Goal: Transaction & Acquisition: Download file/media

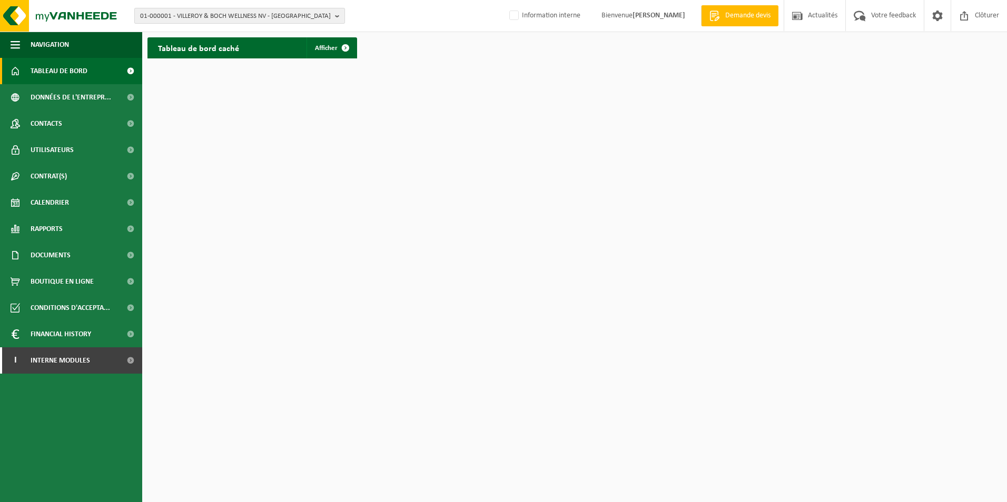
click at [240, 16] on span "01-000001 - VILLEROY & BOCH WELLNESS NV - ROESELARE" at bounding box center [235, 16] width 191 height 16
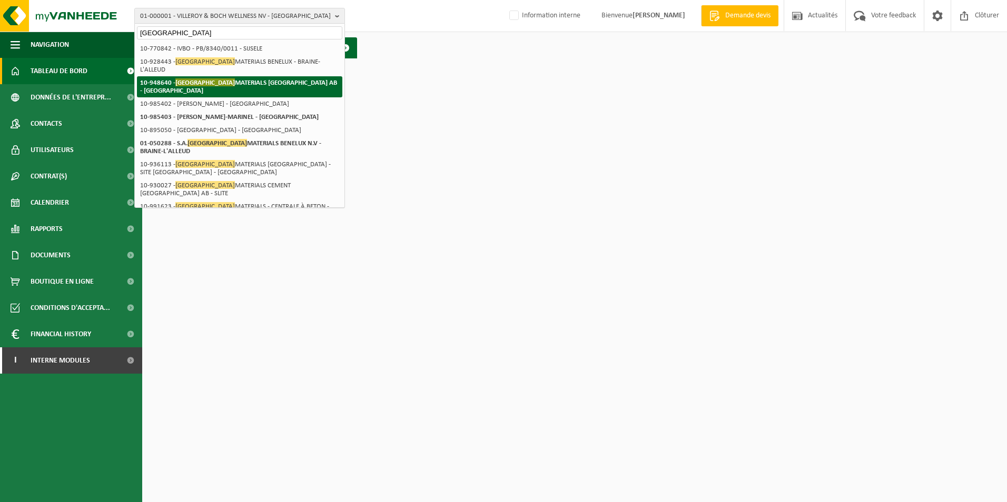
type input "heidelberg"
click at [242, 78] on strong "10-948640 - HEIDELBERG MATERIALS SWEDEN AB - ÖREBRO" at bounding box center [238, 86] width 197 height 16
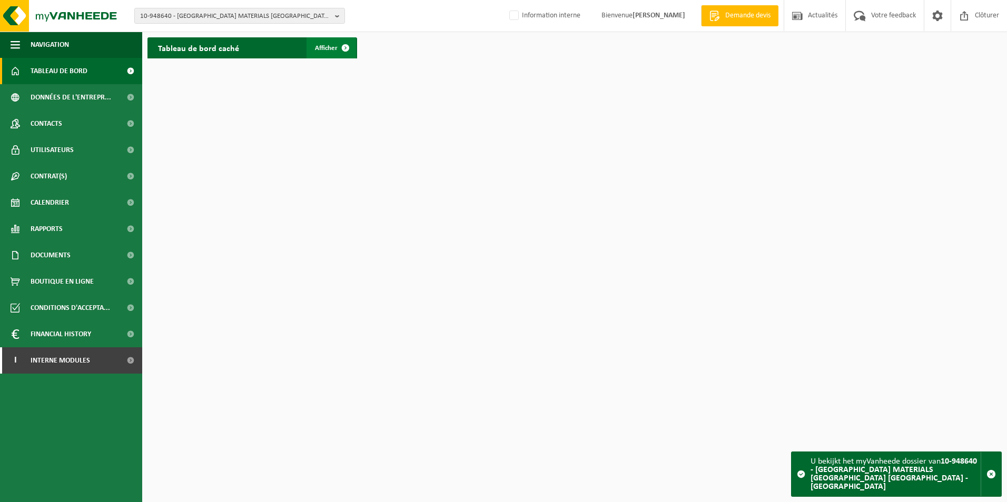
click at [313, 49] on link "Afficher" at bounding box center [331, 47] width 50 height 21
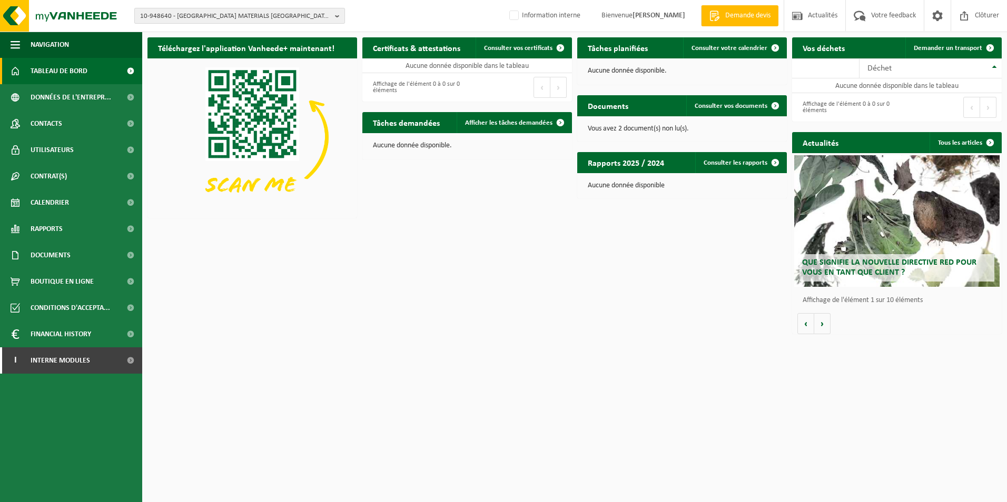
click at [261, 12] on span "10-948640 - HEIDELBERG MATERIALS SWEDEN AB - ÖREBRO" at bounding box center [235, 16] width 191 height 16
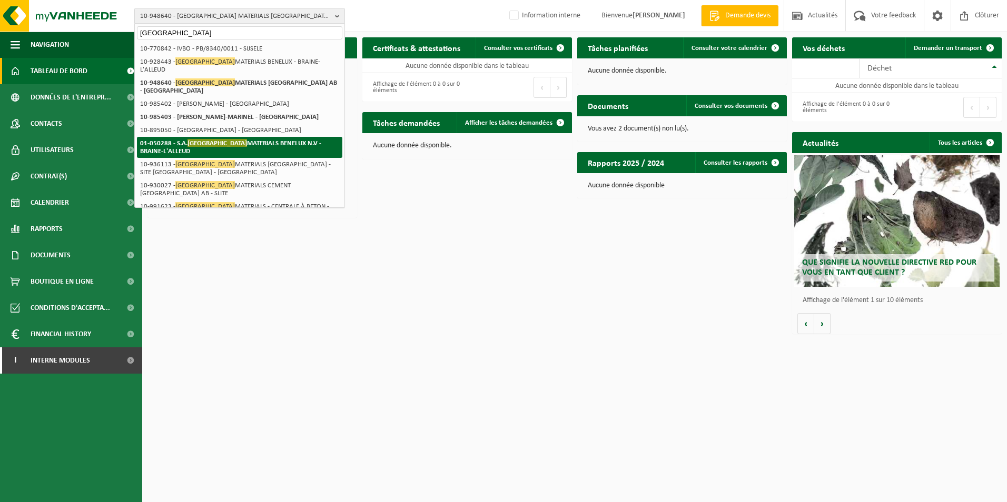
type input "heidelberg"
click at [251, 143] on strong "01-050288 - S.A. HEIDELBERG MATERIALS BENELUX N.V - BRAINE-L'ALLEUD" at bounding box center [230, 147] width 181 height 16
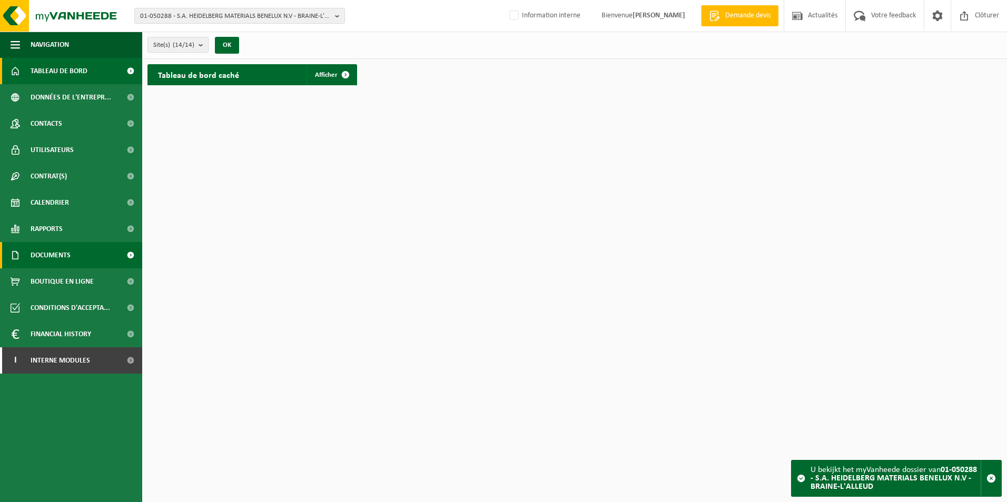
click at [69, 253] on span "Documents" at bounding box center [51, 255] width 40 height 26
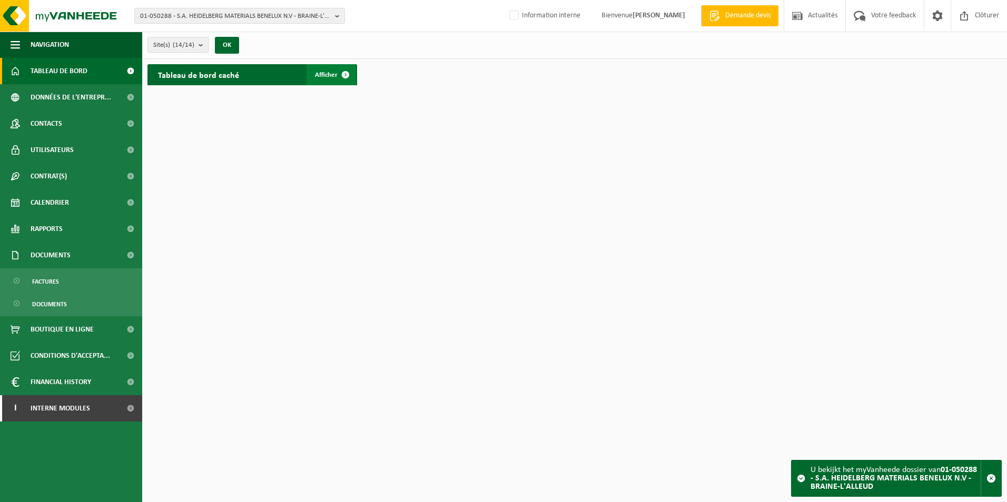
click at [335, 74] on span at bounding box center [345, 74] width 21 height 21
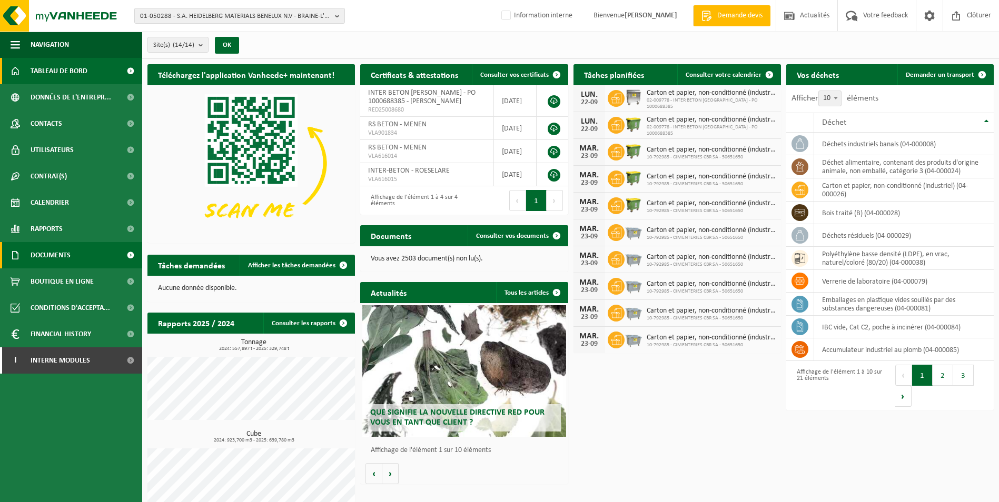
click at [65, 255] on span "Documents" at bounding box center [51, 255] width 40 height 26
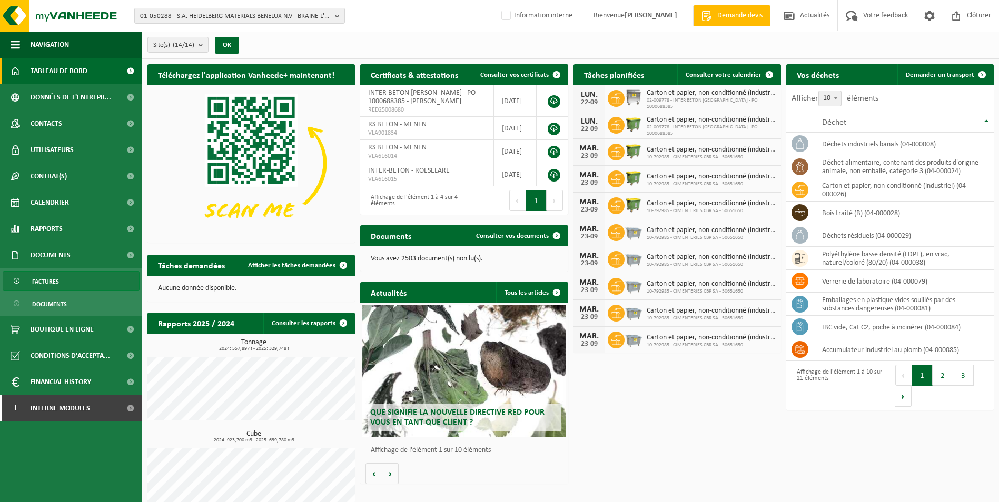
click at [65, 280] on link "Factures" at bounding box center [71, 281] width 137 height 20
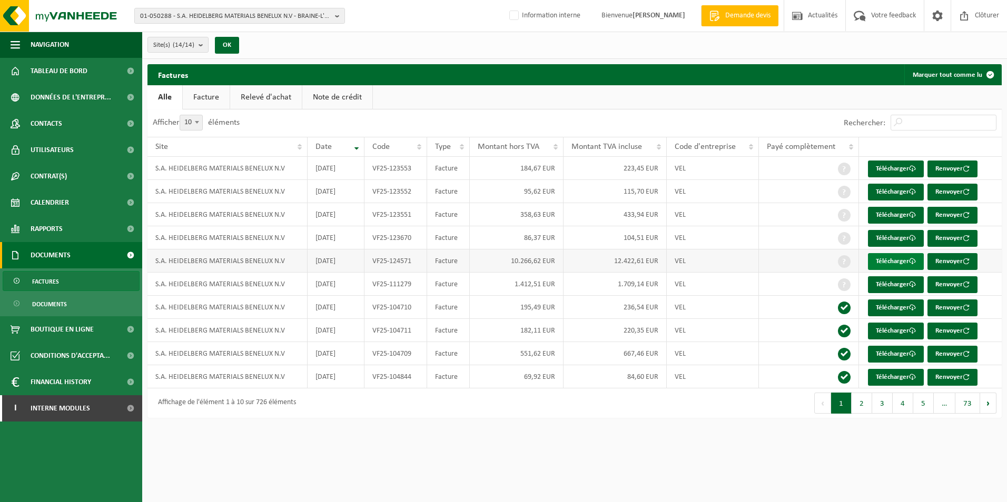
click at [886, 262] on link "Télécharger" at bounding box center [896, 261] width 56 height 17
